Goal: Task Accomplishment & Management: Manage account settings

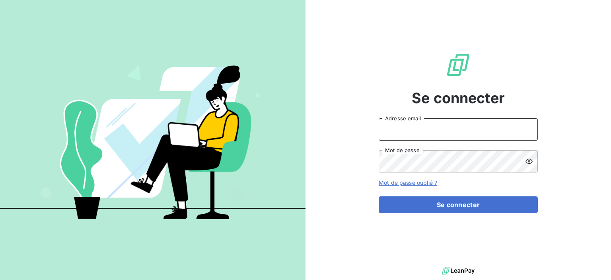
click at [407, 133] on input "Adresse email" at bounding box center [458, 129] width 159 height 22
type input "ecodia.mrs@wanadoo.fr"
click at [528, 159] on icon at bounding box center [529, 161] width 8 height 8
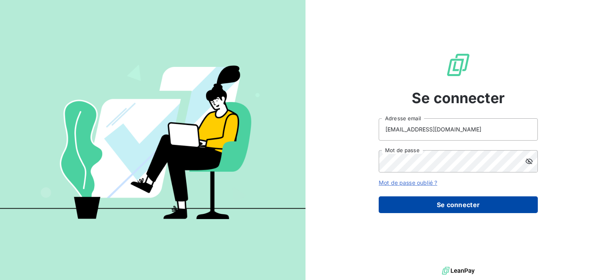
click at [431, 204] on button "Se connecter" at bounding box center [458, 204] width 159 height 17
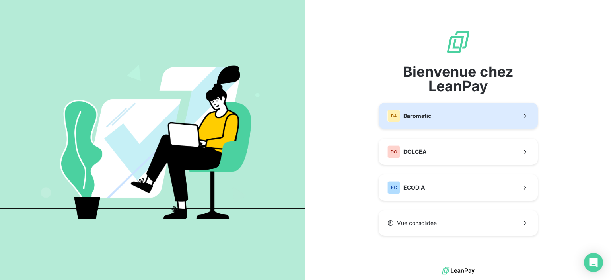
click at [422, 119] on span "Baromatic" at bounding box center [417, 116] width 28 height 8
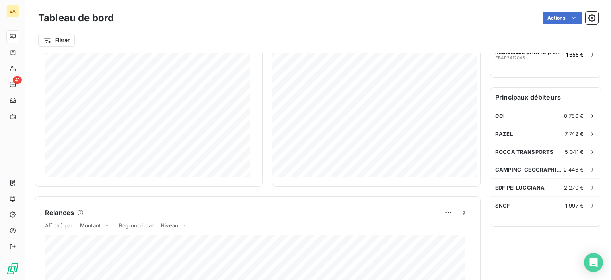
scroll to position [398, 0]
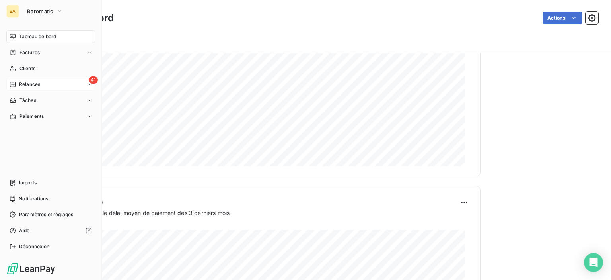
click at [23, 85] on span "Relances" at bounding box center [29, 84] width 21 height 7
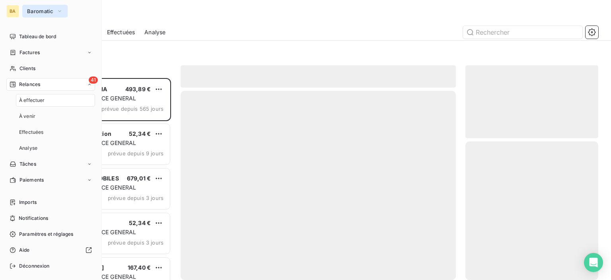
scroll to position [196, 126]
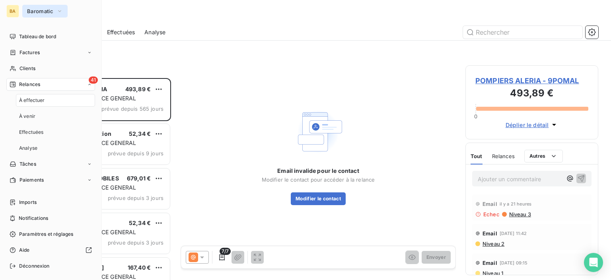
click at [58, 11] on icon "button" at bounding box center [59, 11] width 3 height 2
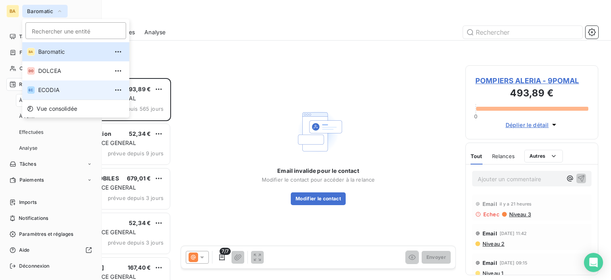
click at [39, 89] on span "ECODIA" at bounding box center [73, 90] width 70 height 8
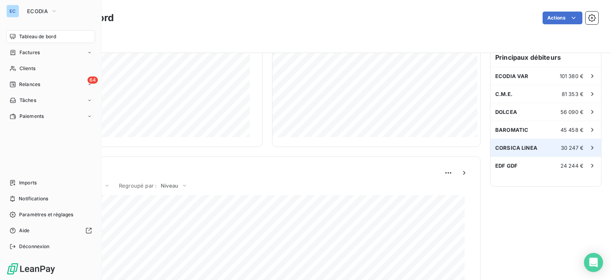
scroll to position [119, 0]
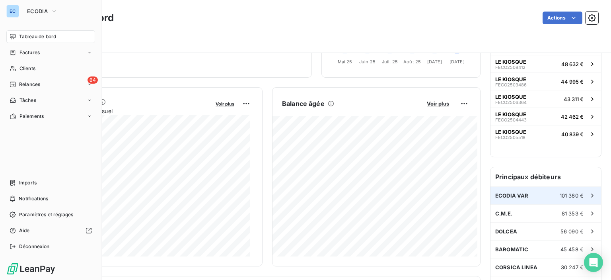
click at [569, 194] on span "101 380 €" at bounding box center [572, 195] width 24 height 6
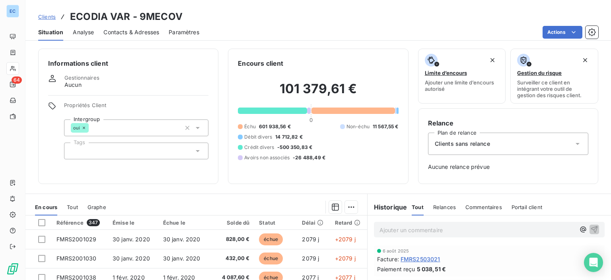
scroll to position [112, 0]
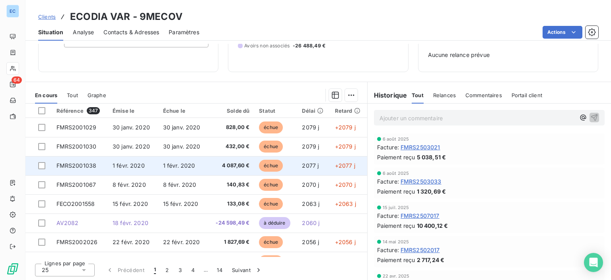
click at [83, 168] on td "FMRS2001038" at bounding box center [80, 165] width 56 height 19
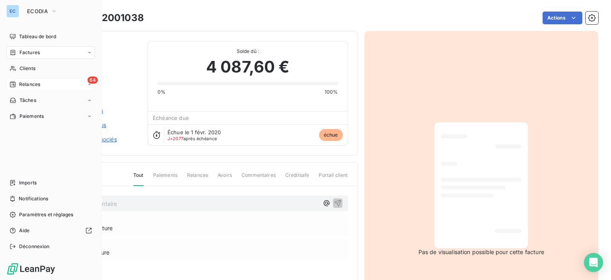
click at [90, 82] on span "64" at bounding box center [92, 79] width 10 height 7
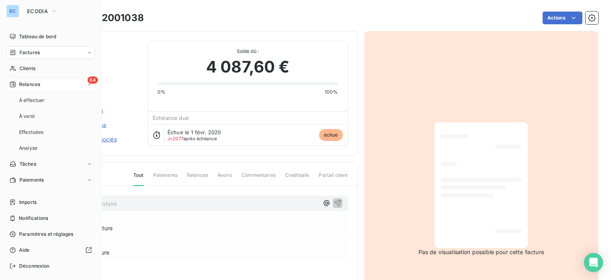
click at [23, 86] on span "Relances" at bounding box center [29, 84] width 21 height 7
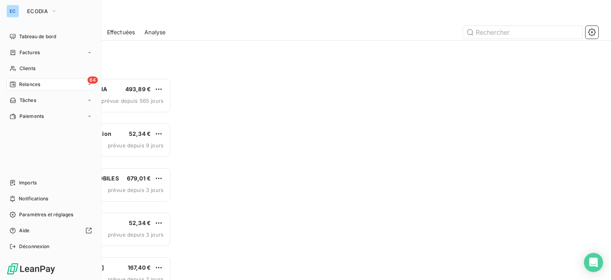
scroll to position [196, 126]
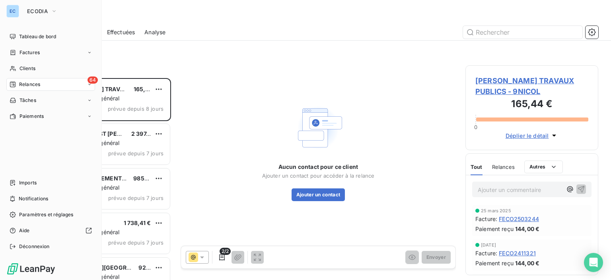
click at [92, 82] on span "64" at bounding box center [92, 79] width 10 height 7
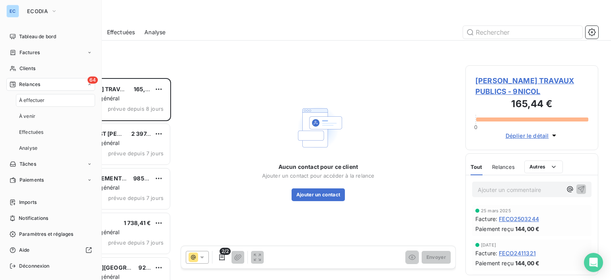
click at [89, 78] on span "64" at bounding box center [92, 79] width 10 height 7
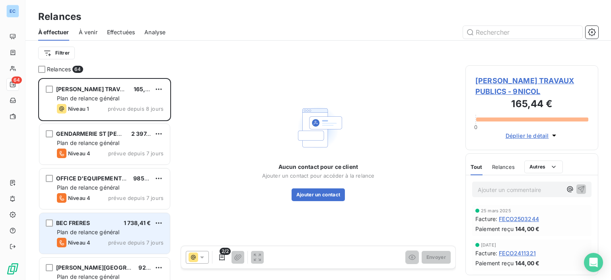
click at [75, 219] on span "BEC FRERES" at bounding box center [73, 222] width 34 height 7
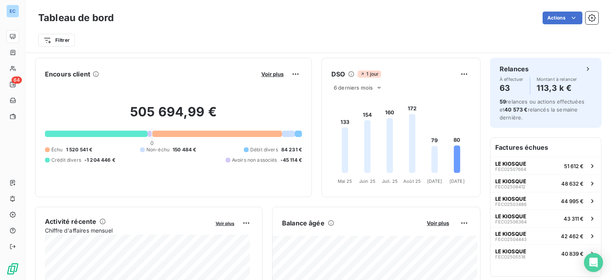
scroll to position [199, 0]
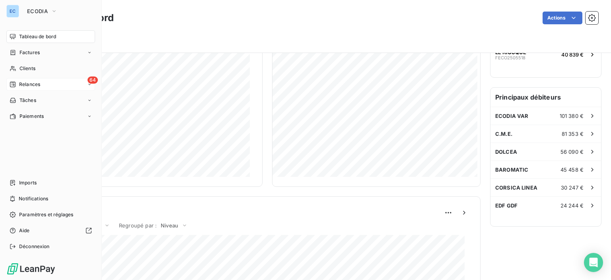
click at [90, 80] on span "64" at bounding box center [92, 79] width 10 height 7
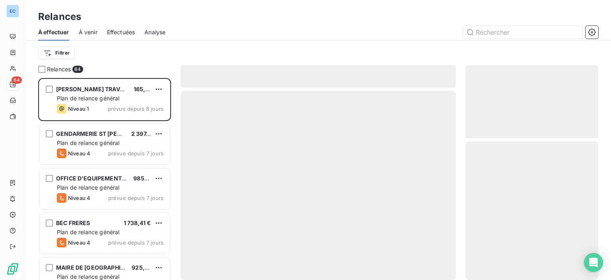
scroll to position [196, 126]
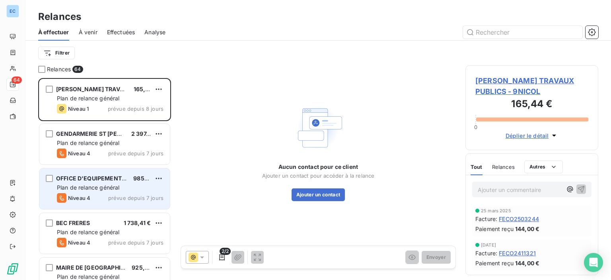
click at [93, 177] on span "OFFICE D'EQUIPEMENT HYDRAULIQU" at bounding box center [108, 178] width 104 height 7
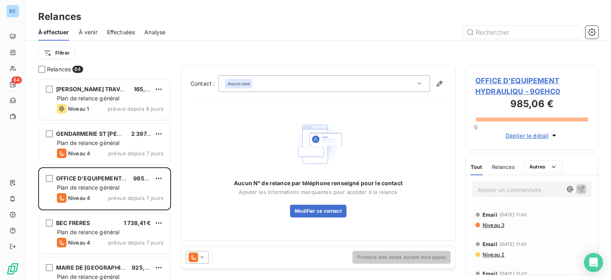
click at [496, 83] on span "OFFICE D'EQUIPEMENT HYDRAULIQU - 9OEHC0" at bounding box center [531, 85] width 113 height 21
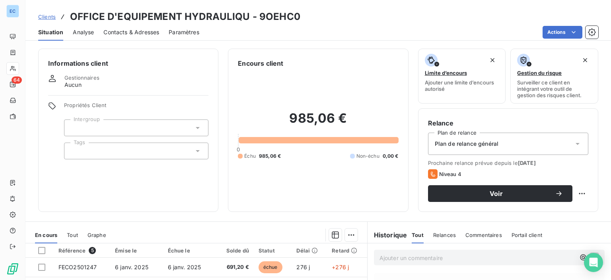
scroll to position [140, 0]
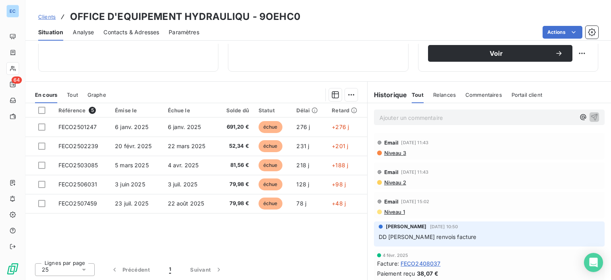
click at [132, 33] on span "Contacts & Adresses" at bounding box center [131, 32] width 56 height 8
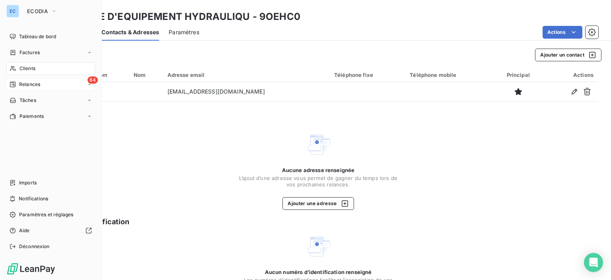
click at [93, 76] on span "64" at bounding box center [92, 79] width 10 height 7
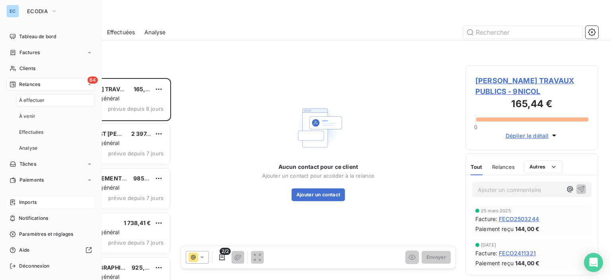
scroll to position [196, 126]
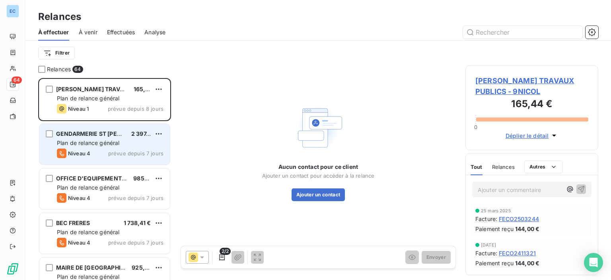
click at [82, 149] on div "Niveau 4" at bounding box center [73, 153] width 33 height 10
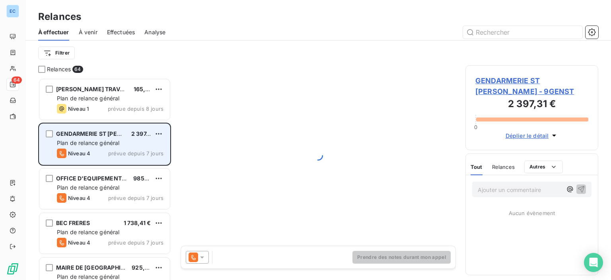
click at [82, 149] on div "Niveau 4" at bounding box center [73, 153] width 33 height 10
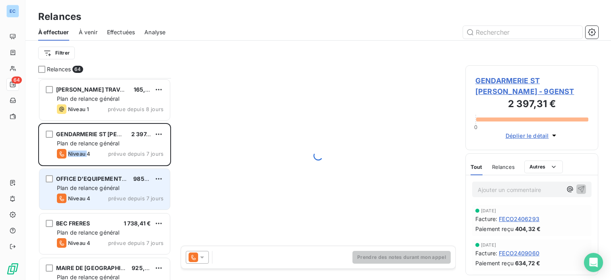
scroll to position [40, 0]
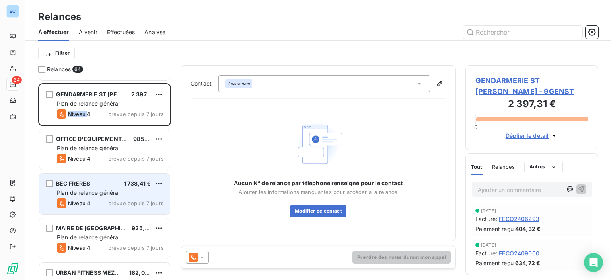
click at [89, 181] on span "BEC FRERES" at bounding box center [73, 183] width 34 height 7
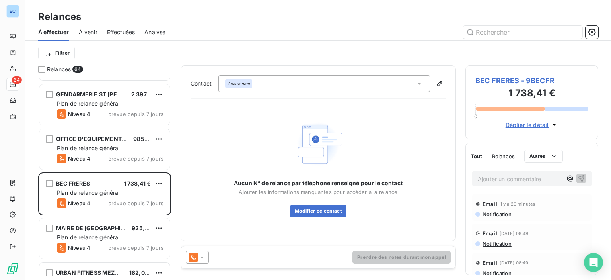
click at [499, 79] on span "BEC FRERES - 9BECFR" at bounding box center [531, 80] width 113 height 11
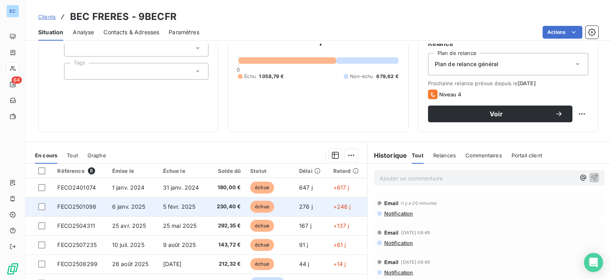
scroll to position [119, 0]
